Goal: Transaction & Acquisition: Purchase product/service

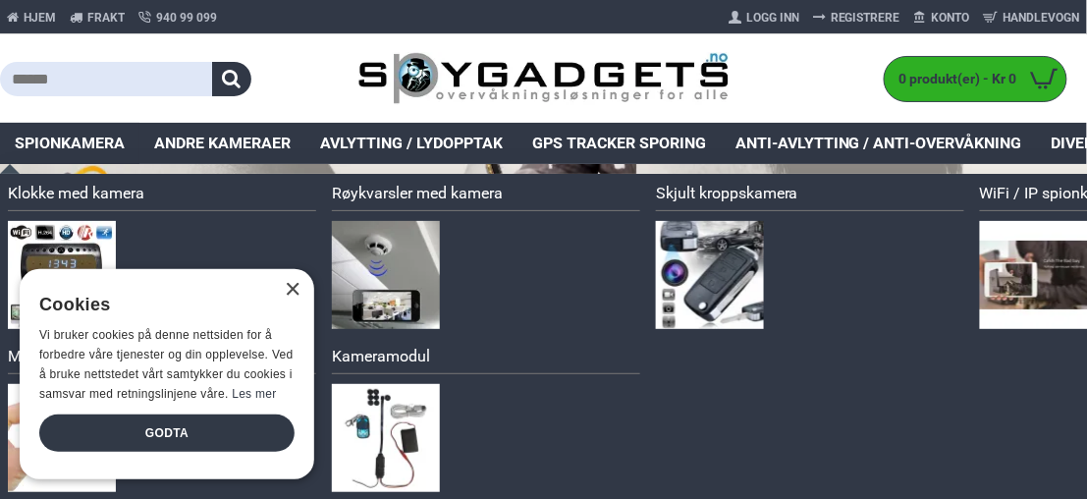
click at [93, 144] on span "Spionkamera" at bounding box center [70, 144] width 110 height 24
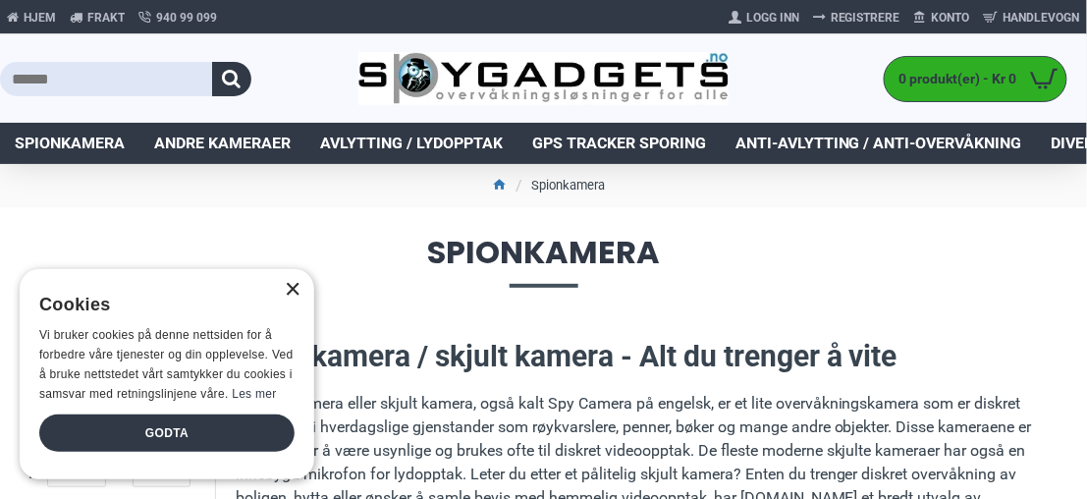
click at [294, 288] on div "×" at bounding box center [292, 290] width 15 height 15
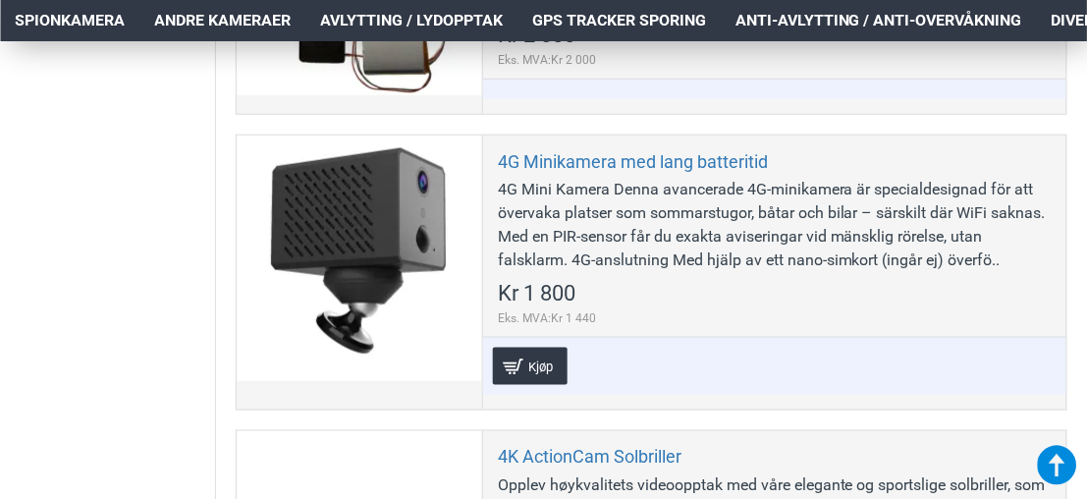
scroll to position [2122, 0]
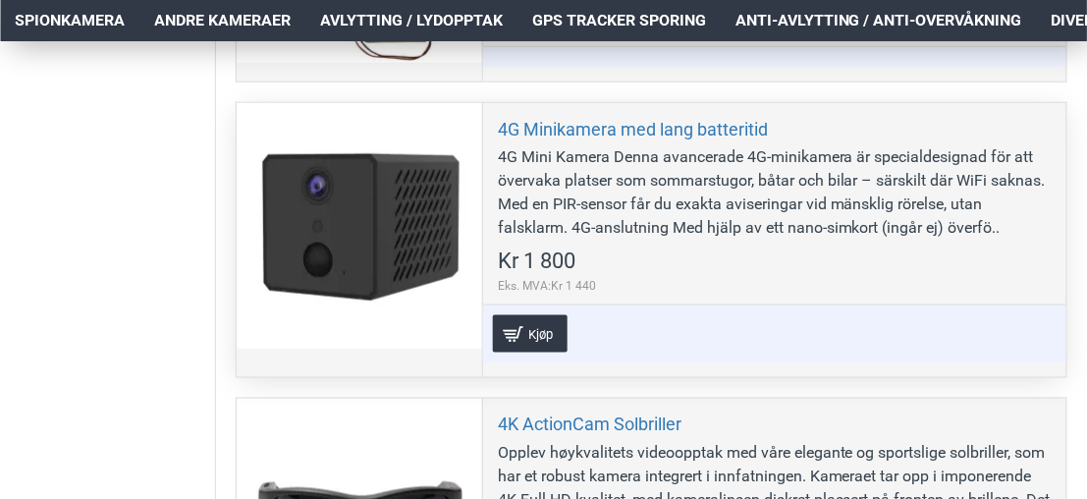
click at [373, 190] on div at bounding box center [359, 225] width 245 height 245
